Goal: Task Accomplishment & Management: Use online tool/utility

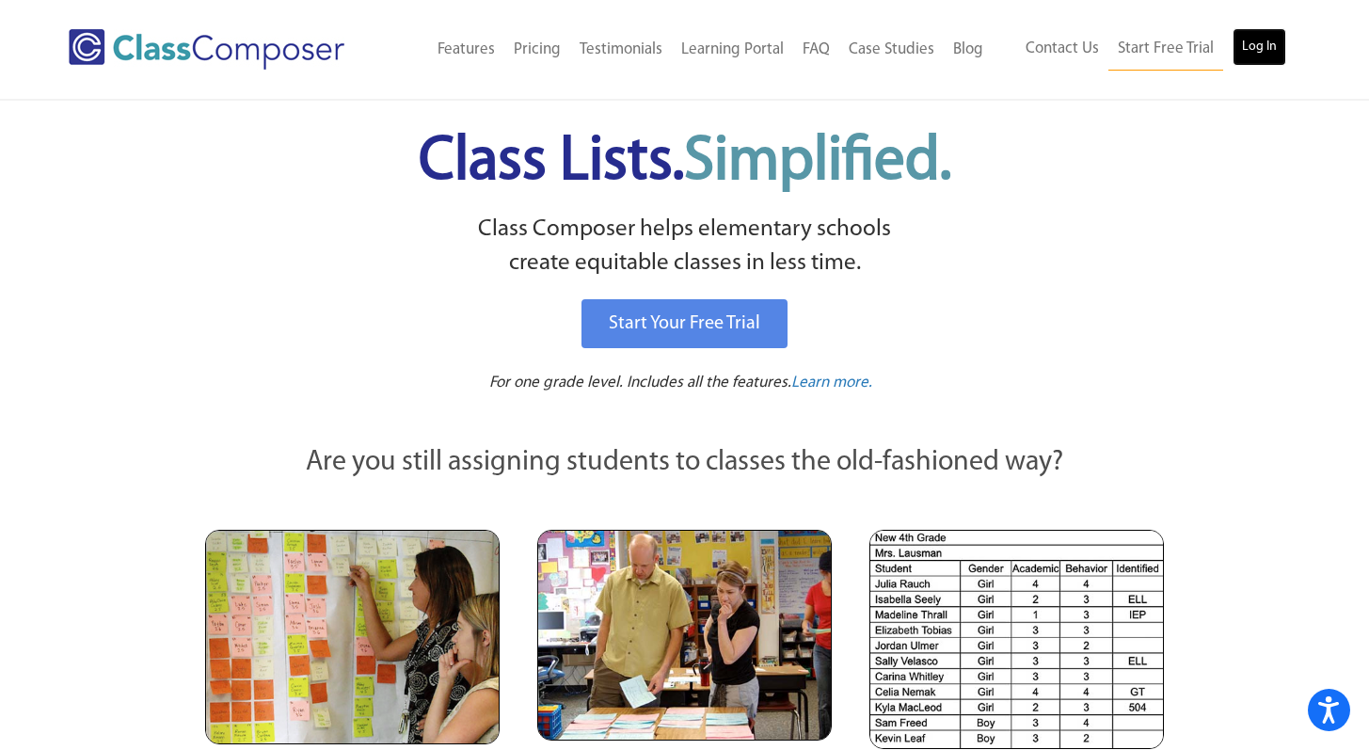
click at [1255, 48] on link "Log In" at bounding box center [1260, 47] width 54 height 38
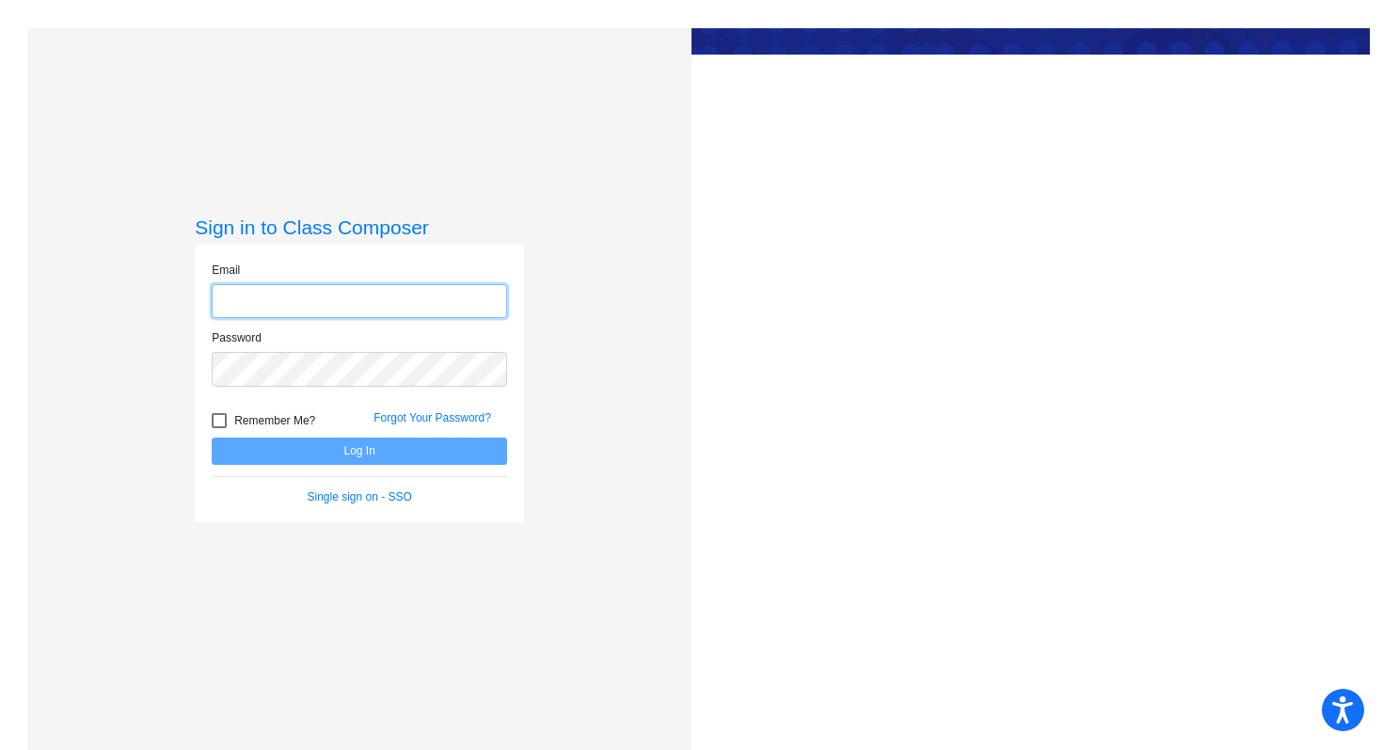
type input "lahuee@Platteco.k12.mo.us"
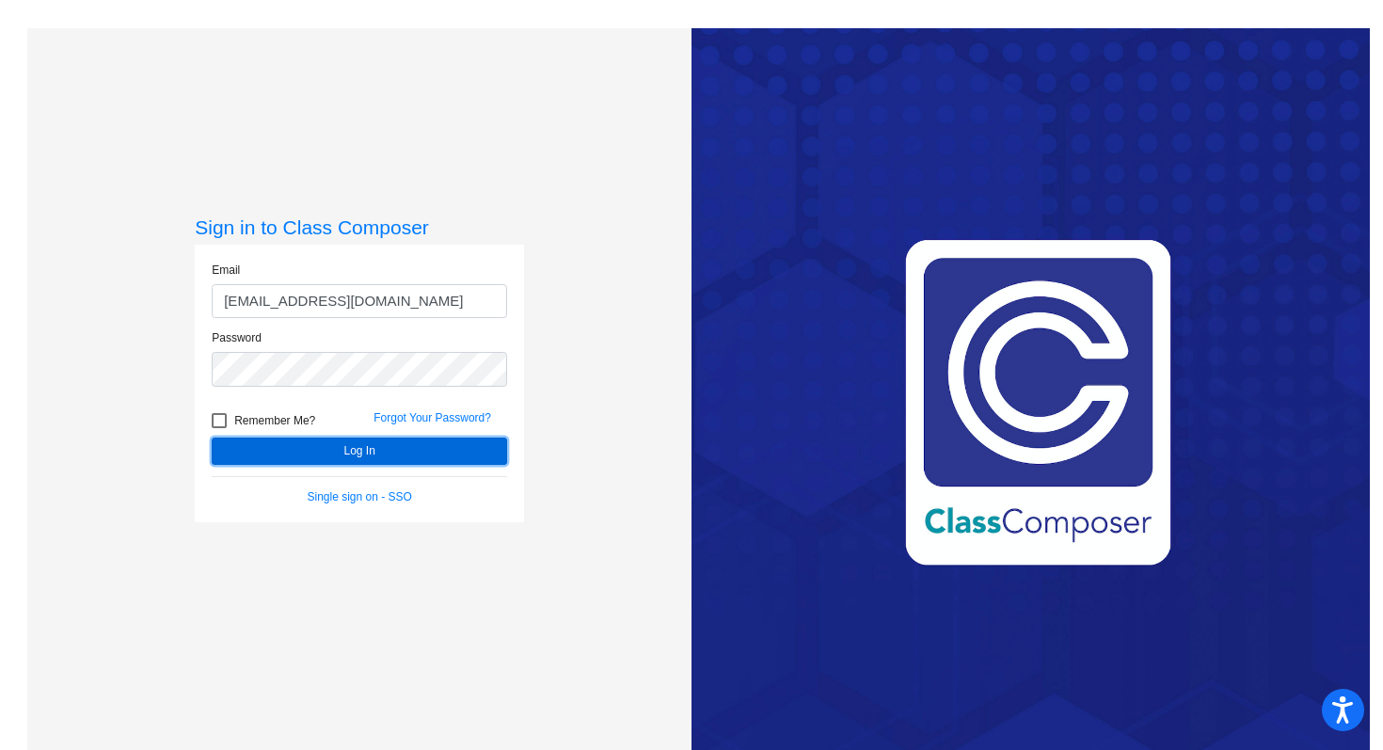
click at [453, 452] on button "Log In" at bounding box center [359, 451] width 295 height 27
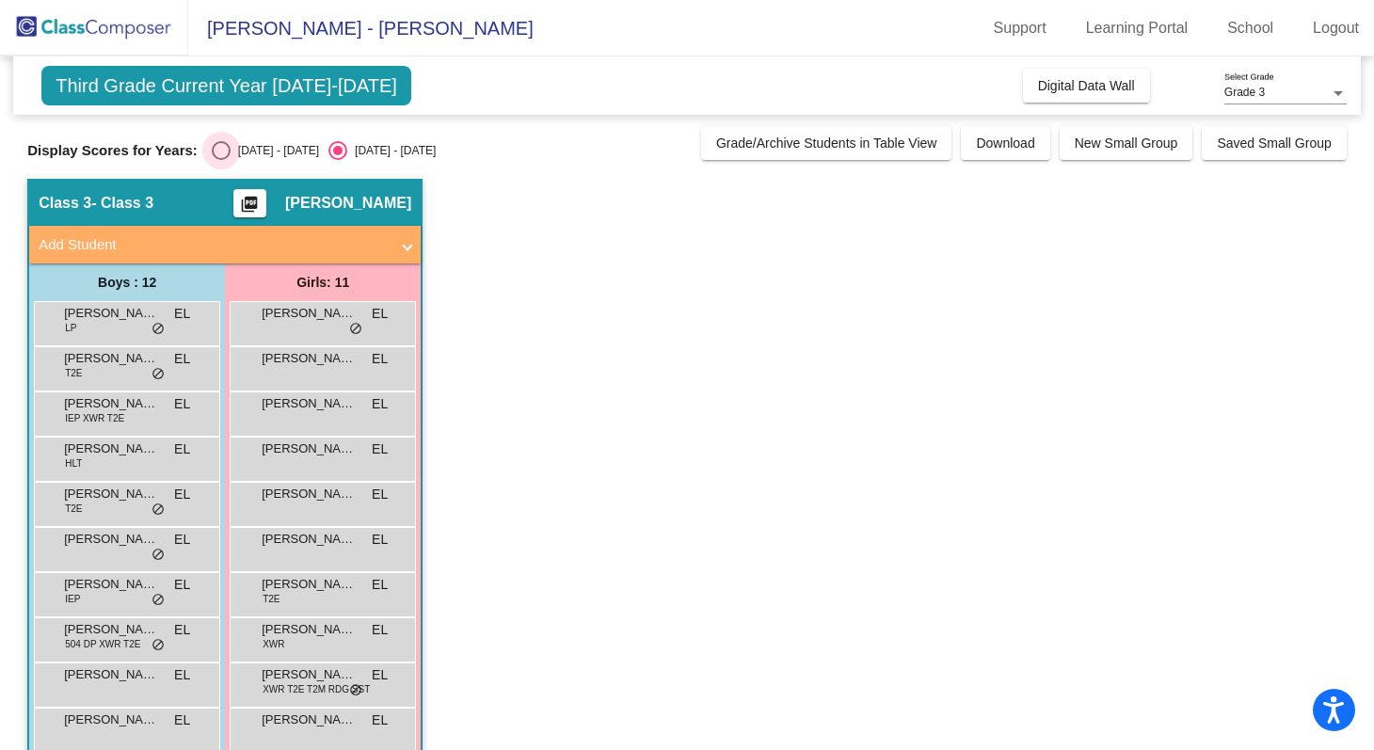
click at [271, 155] on div "2024 - 2025" at bounding box center [275, 150] width 88 height 17
click at [221, 160] on input "2024 - 2025" at bounding box center [220, 160] width 1 height 1
radio input "true"
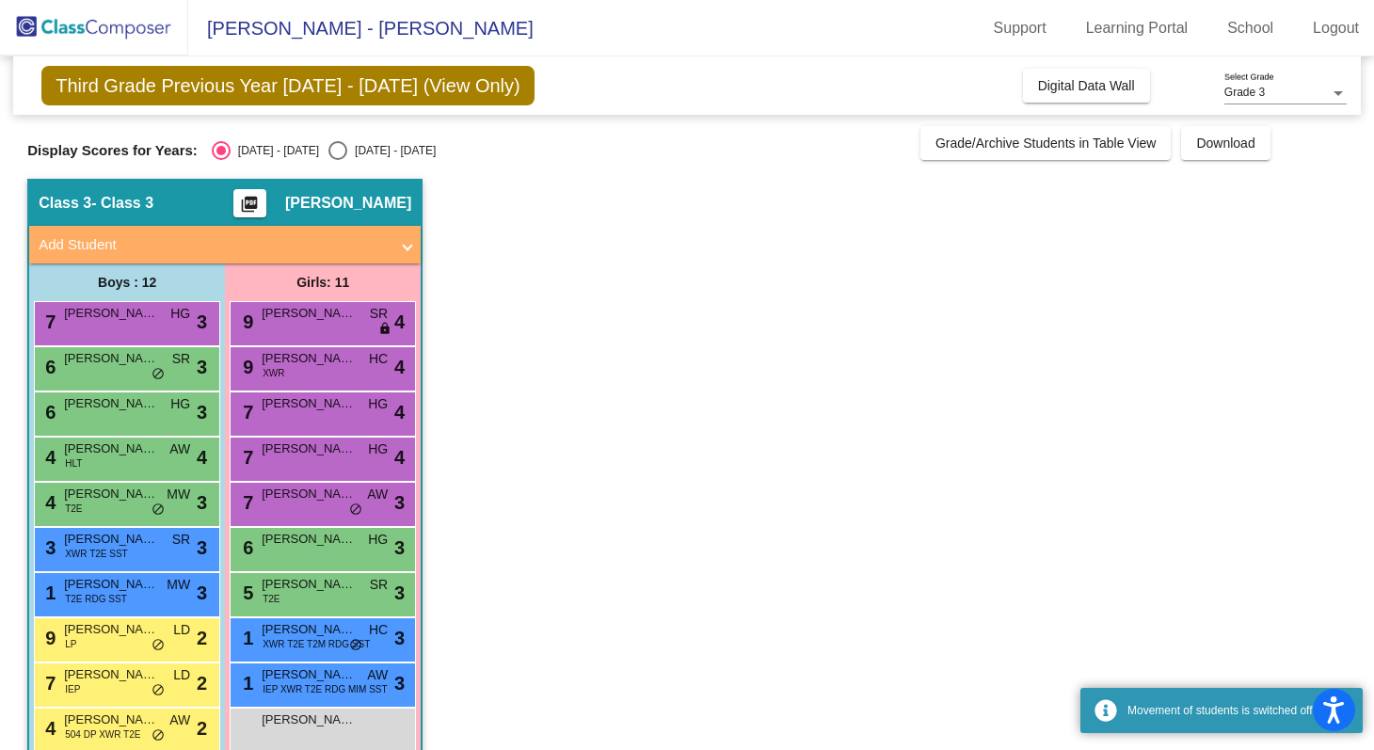
click at [599, 364] on app-classroom "Class 3 - Class 3 picture_as_pdf Erin LaHue Add Student First Name Last Name St…" at bounding box center [686, 526] width 1319 height 694
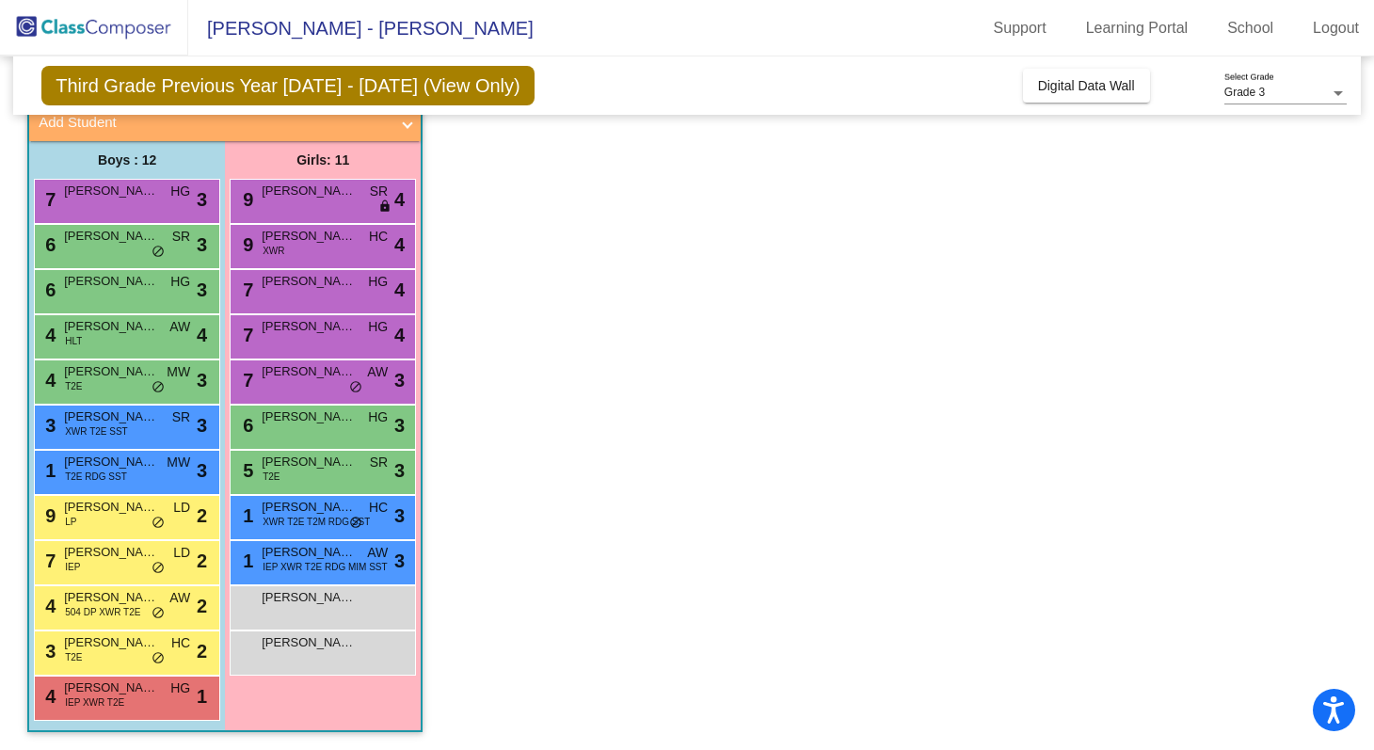
scroll to position [123, 0]
